Goal: Task Accomplishment & Management: Manage account settings

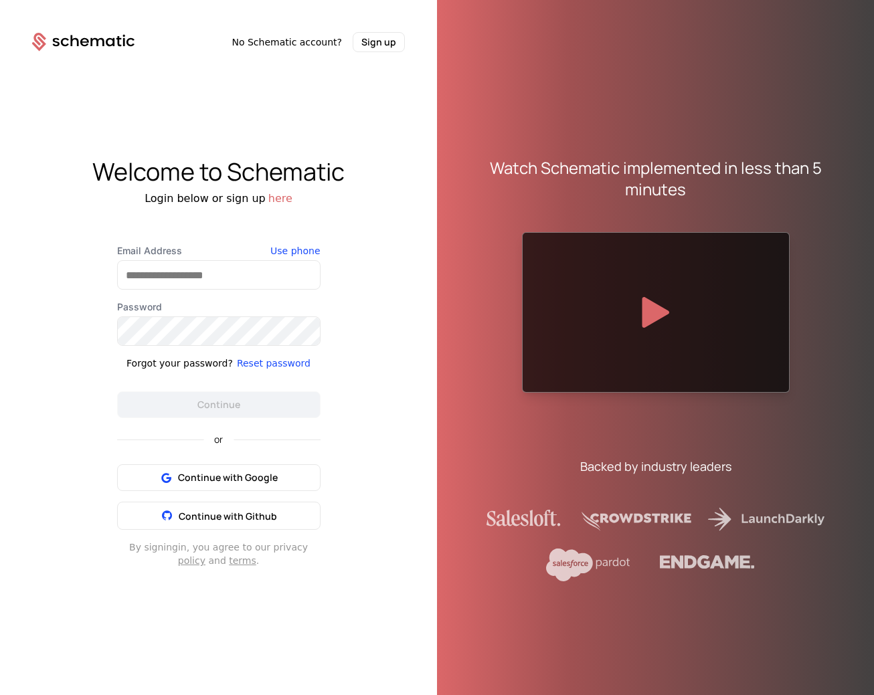
drag, startPoint x: 314, startPoint y: 225, endPoint x: 232, endPoint y: 257, distance: 87.7
click at [312, 225] on div "Welcome to Schematic Login below or sign up here Email Address Use phone Passwo…" at bounding box center [218, 362] width 437 height 621
click at [197, 272] on input "Email Address" at bounding box center [219, 275] width 202 height 28
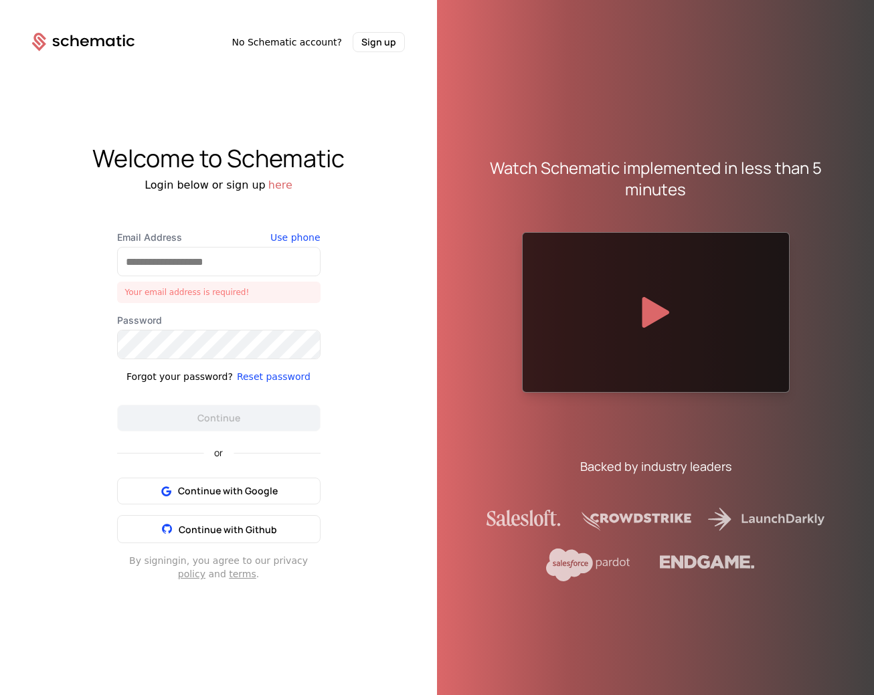
click at [261, 472] on div "or Continue with Google Continue with Github" at bounding box center [218, 487] width 203 height 112
click at [243, 487] on span "Continue with Google" at bounding box center [228, 490] width 100 height 13
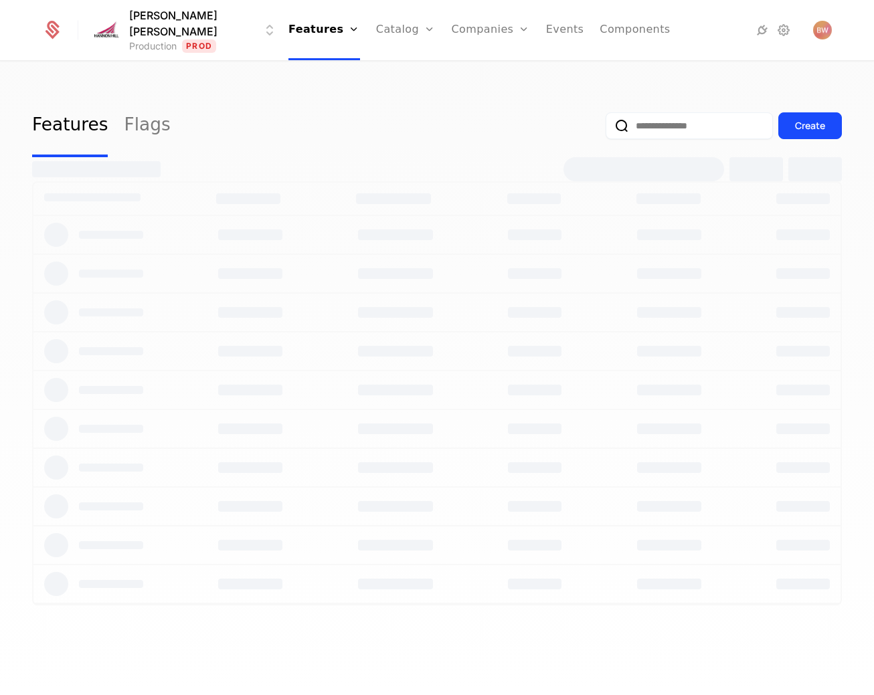
select select "**"
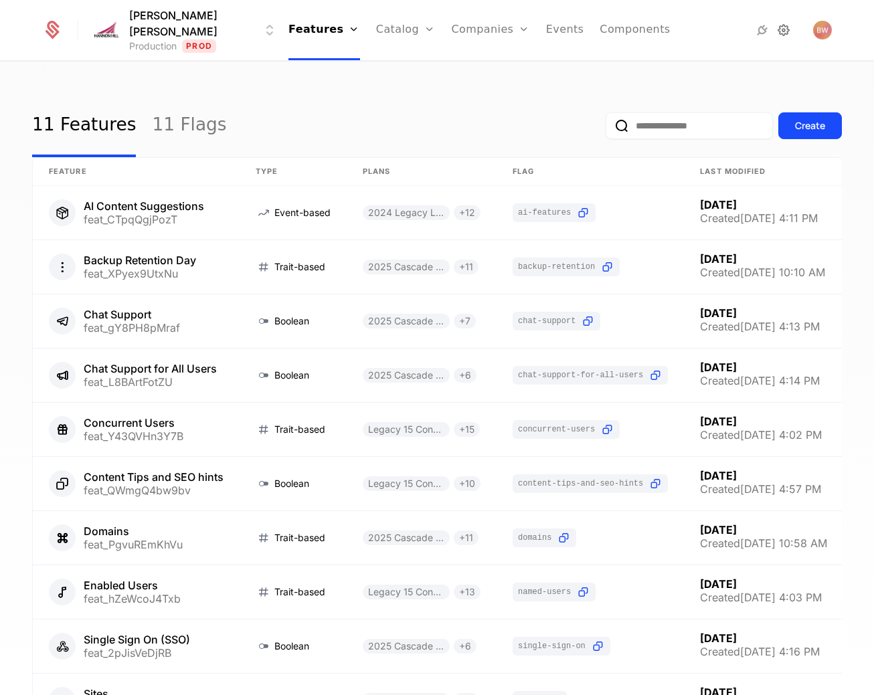
click at [789, 31] on icon at bounding box center [783, 30] width 16 height 16
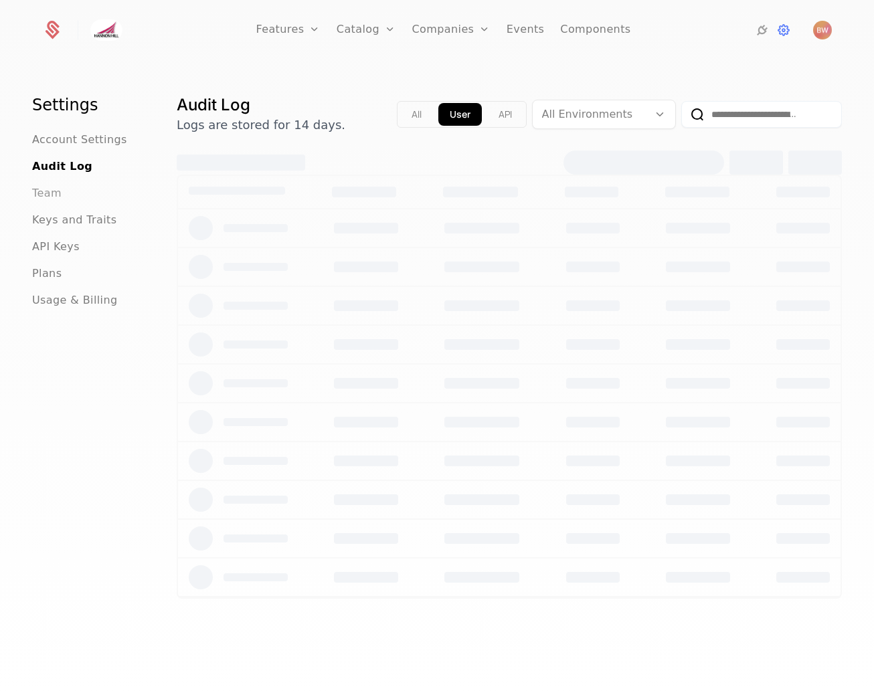
click at [56, 197] on span "Team" at bounding box center [46, 193] width 29 height 16
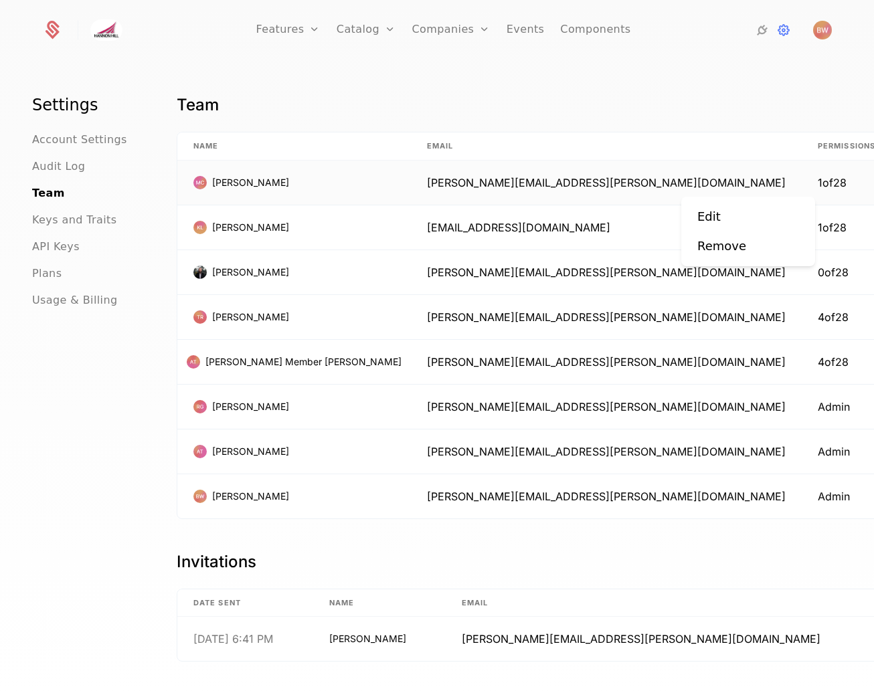
click at [796, 183] on html "Features Features Flags Catalog Plans Add Ons Credits Configuration Companies C…" at bounding box center [437, 347] width 874 height 695
click at [753, 220] on div "Edit" at bounding box center [748, 216] width 102 height 19
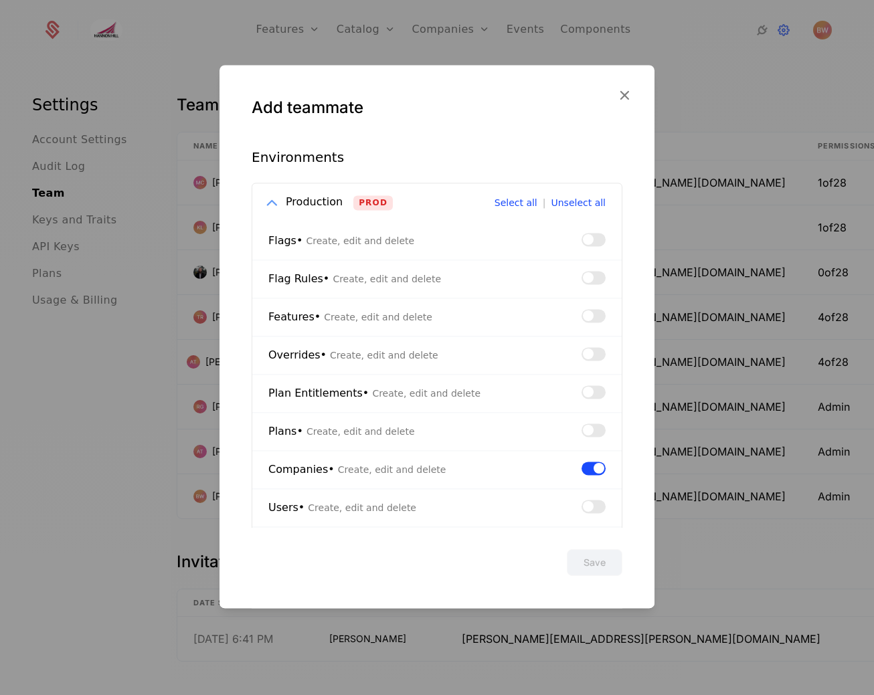
scroll to position [181, 0]
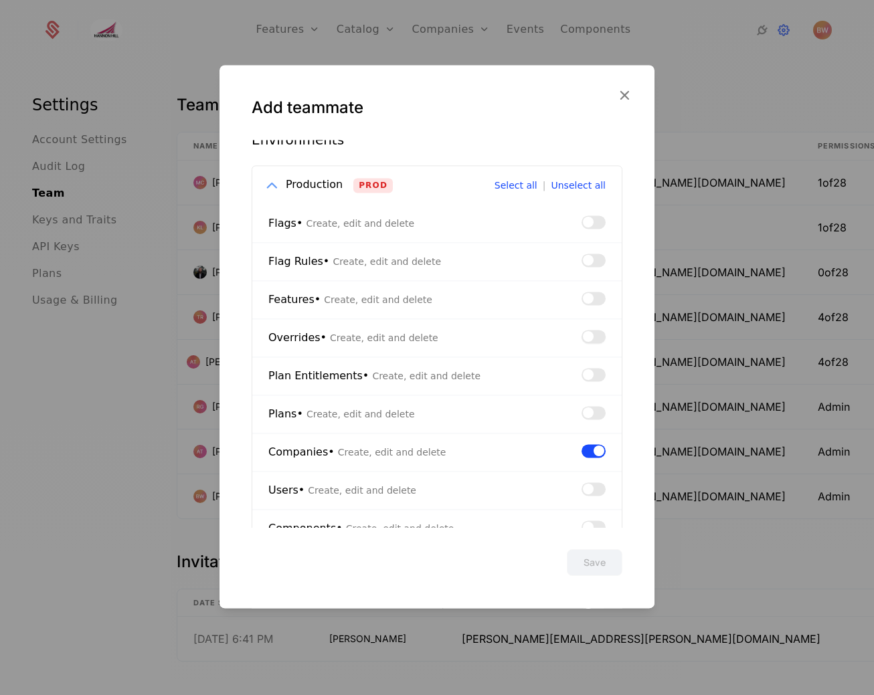
click at [589, 334] on button "button" at bounding box center [593, 336] width 24 height 13
click at [592, 566] on button "Save" at bounding box center [595, 562] width 56 height 27
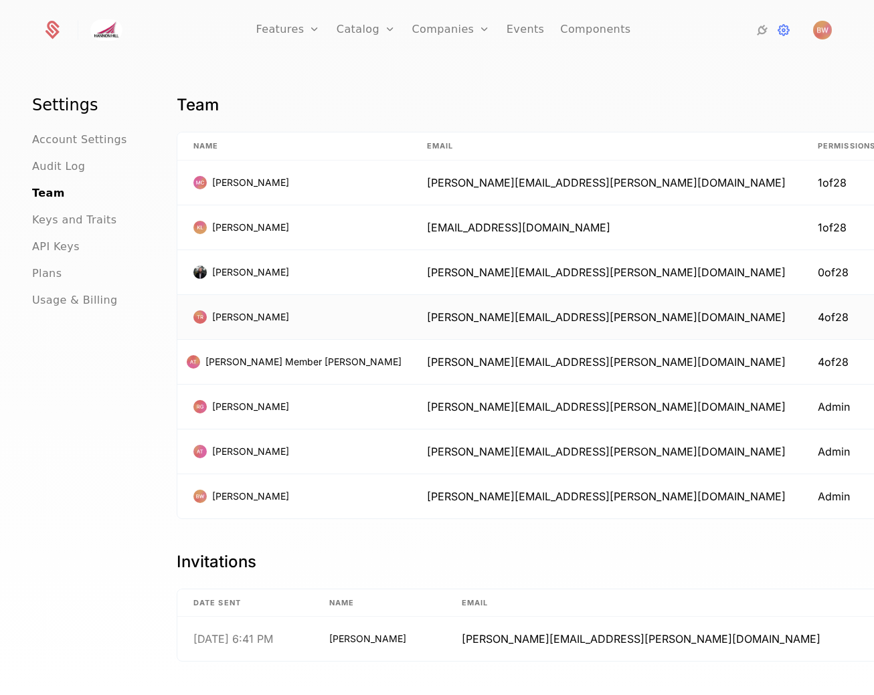
click at [813, 313] on html "Features Features Flags Catalog Plans Add Ons Credits Configuration Companies C…" at bounding box center [437, 347] width 874 height 695
click at [793, 219] on html "Features Features Flags Catalog Plans Add Ons Credits Configuration Companies C…" at bounding box center [437, 347] width 874 height 695
click at [795, 219] on html "Features Features Flags Catalog Plans Add Ons Credits Configuration Companies C…" at bounding box center [437, 347] width 874 height 695
click at [764, 257] on div "Edit" at bounding box center [748, 261] width 102 height 19
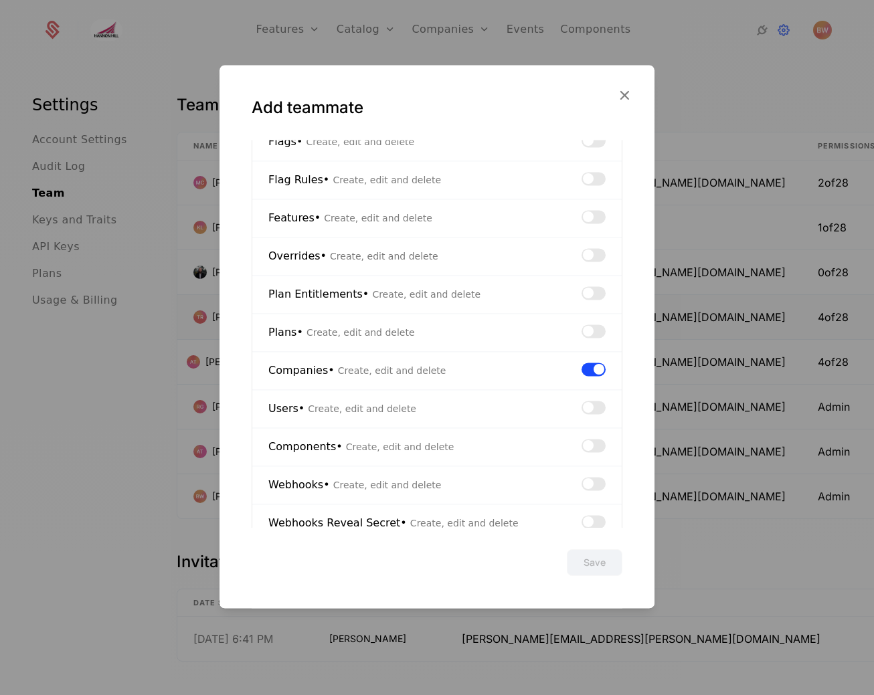
scroll to position [331, 0]
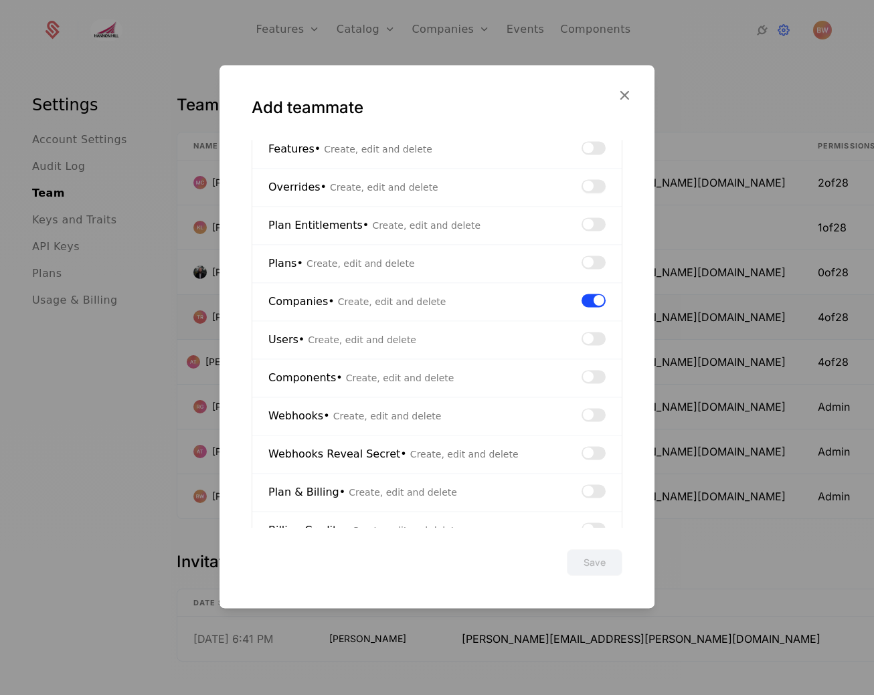
click at [583, 182] on span "button" at bounding box center [588, 186] width 11 height 11
click at [581, 575] on button "Save" at bounding box center [595, 562] width 56 height 27
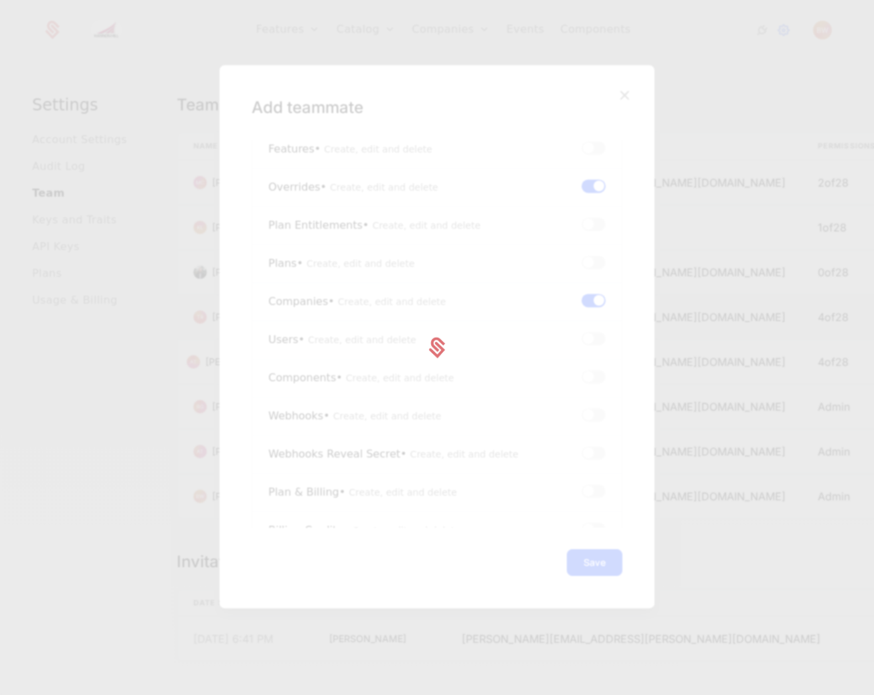
click at [834, 397] on div at bounding box center [437, 347] width 874 height 695
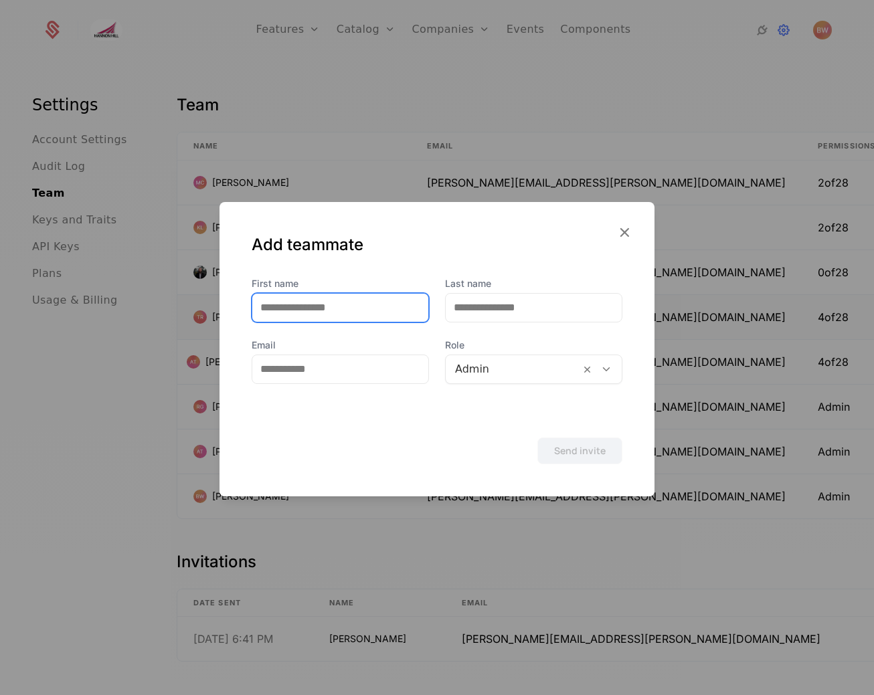
click at [359, 307] on input "First name" at bounding box center [340, 308] width 176 height 28
type input "***"
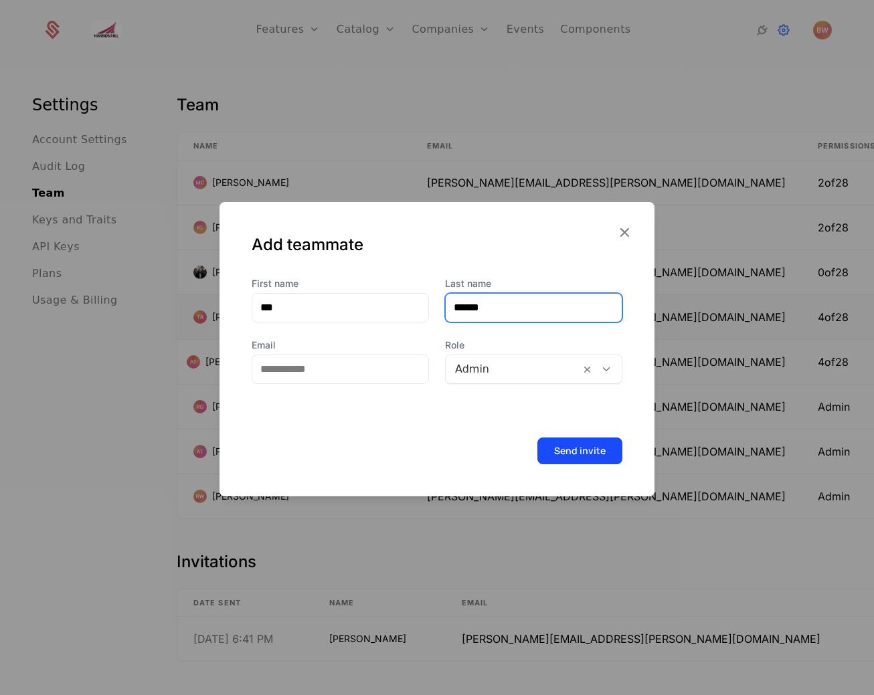
type input "******"
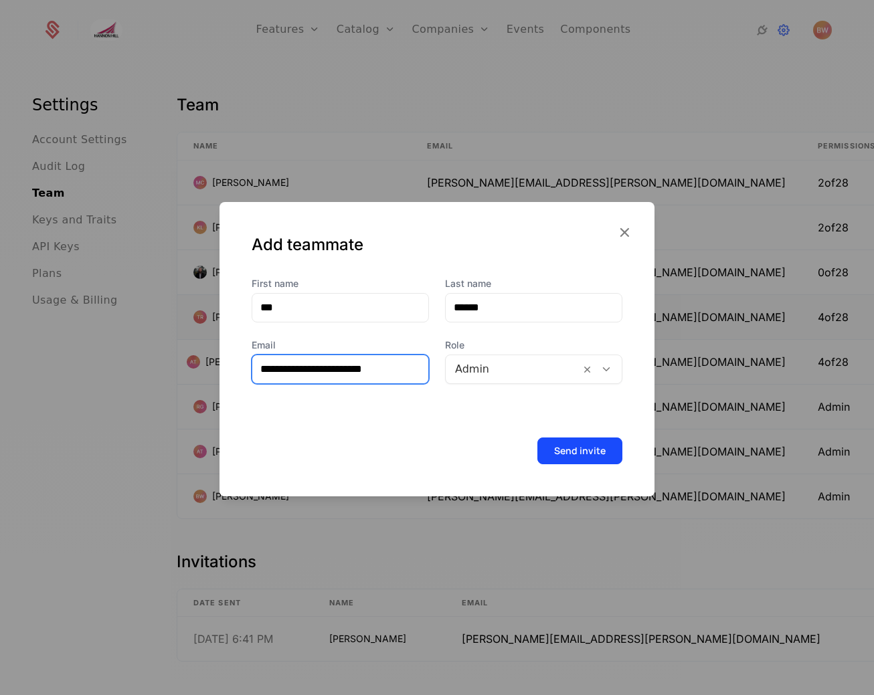
type input "**********"
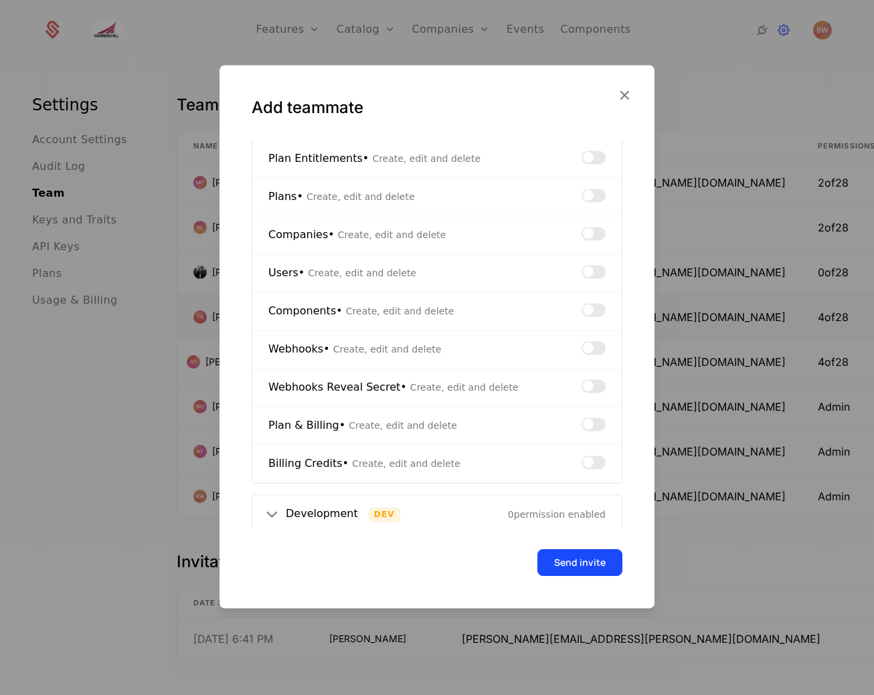
scroll to position [273, 0]
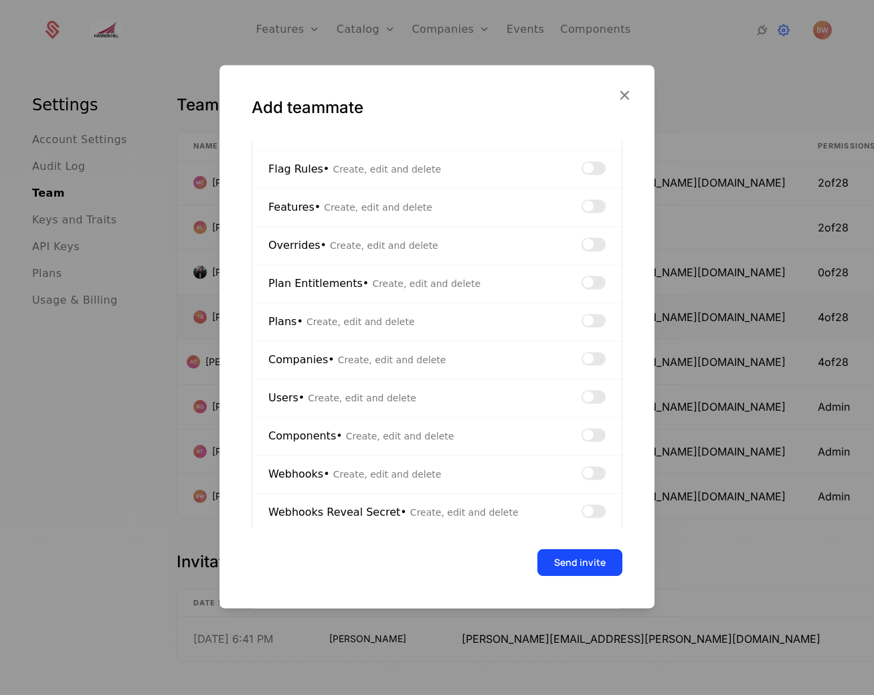
click at [583, 242] on span "button" at bounding box center [588, 244] width 11 height 11
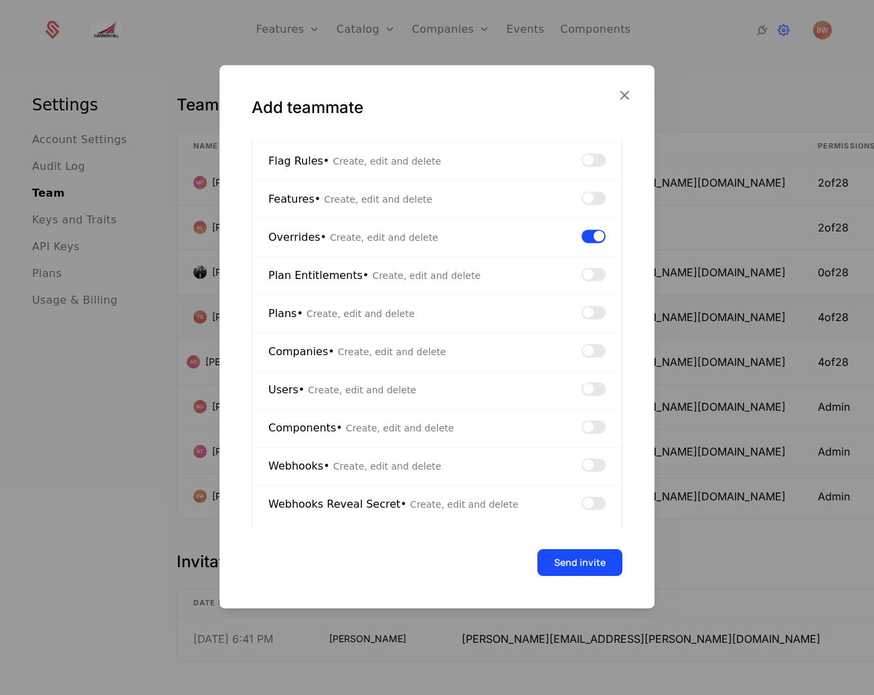
click at [583, 388] on span "button" at bounding box center [588, 388] width 11 height 11
click at [581, 390] on button "button" at bounding box center [593, 388] width 24 height 13
click at [579, 342] on div "Companies • Create, edit and delete" at bounding box center [436, 352] width 369 height 38
click at [583, 347] on span "button" at bounding box center [588, 350] width 11 height 11
click at [561, 562] on button "Send invite" at bounding box center [579, 562] width 85 height 27
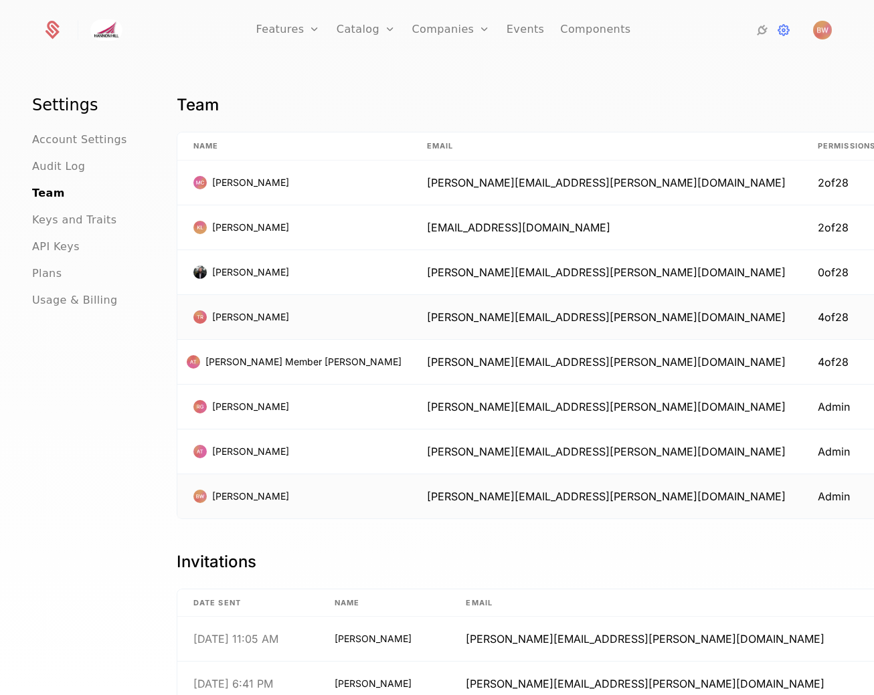
scroll to position [46, 0]
